Goal: Task Accomplishment & Management: Manage account settings

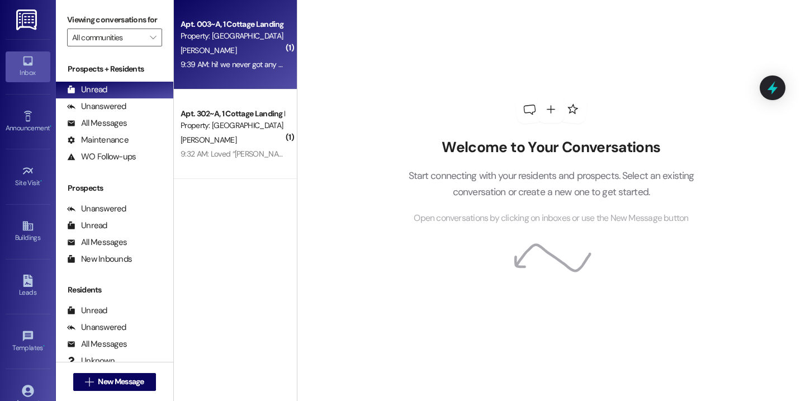
click at [247, 76] on div "Apt. 003~A, 1 Cottage Landing Properties LLC Property: [GEOGRAPHIC_DATA] [GEOGR…" at bounding box center [235, 44] width 123 height 89
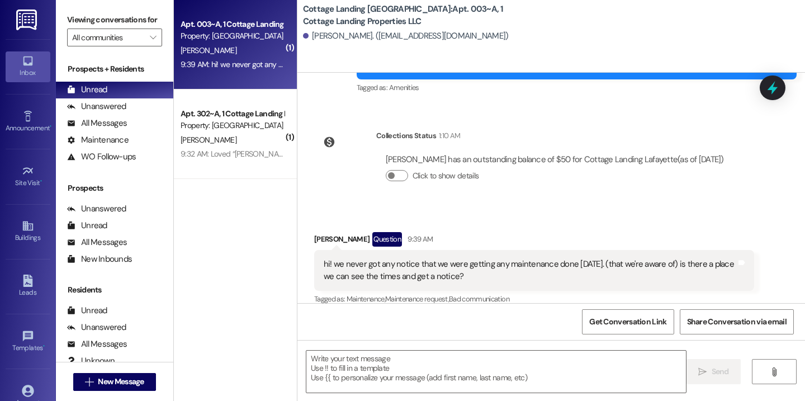
scroll to position [1599, 0]
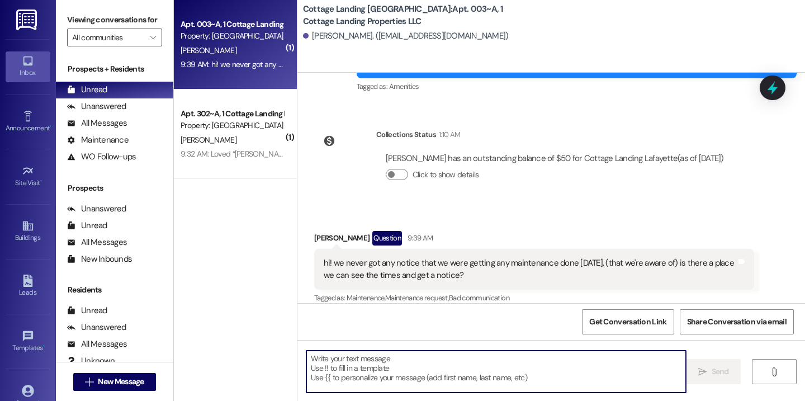
click at [397, 374] on textarea at bounding box center [495, 371] width 379 height 42
paste textarea "Unfortunately, we are unable to give a certain day and time for when we will be…"
type textarea "Unfortunately, we are unable to give a certain day and time for when we will be…"
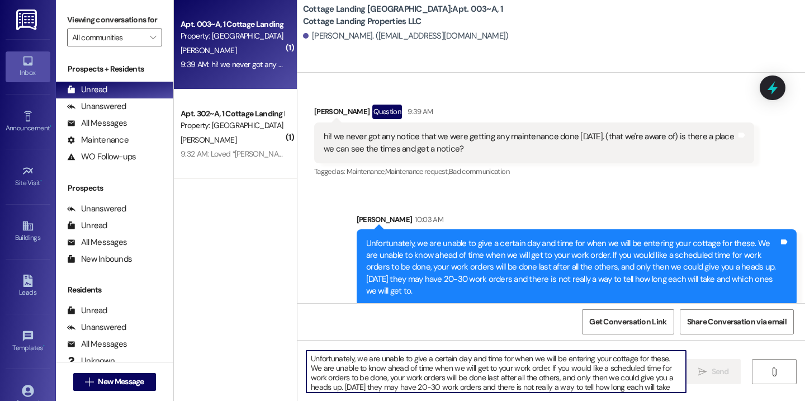
scroll to position [78, 0]
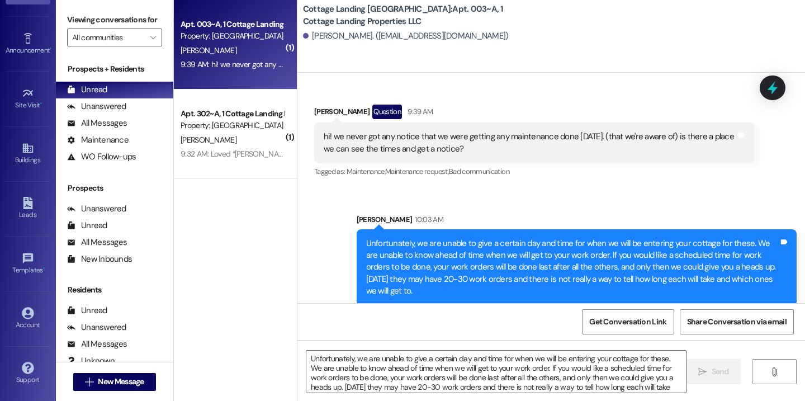
click at [35, 346] on div "Support Go to Support" at bounding box center [28, 373] width 45 height 55
click at [35, 321] on div "Account" at bounding box center [28, 324] width 56 height 11
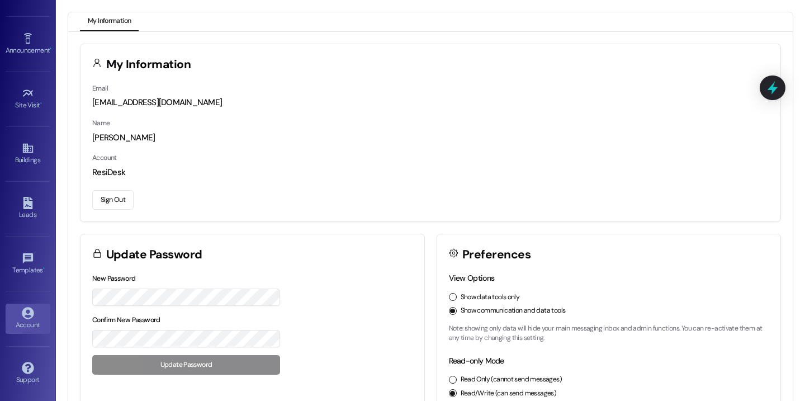
click at [116, 198] on button "Sign Out" at bounding box center [112, 200] width 41 height 20
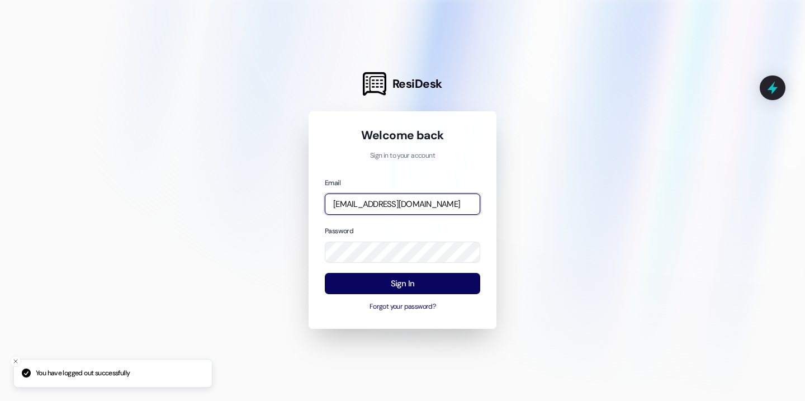
click at [360, 208] on input "[EMAIL_ADDRESS][DOMAIN_NAME]" at bounding box center [402, 204] width 155 height 22
type input "[EMAIL_ADDRESS][DOMAIN_NAME]"
